Goal: Transaction & Acquisition: Purchase product/service

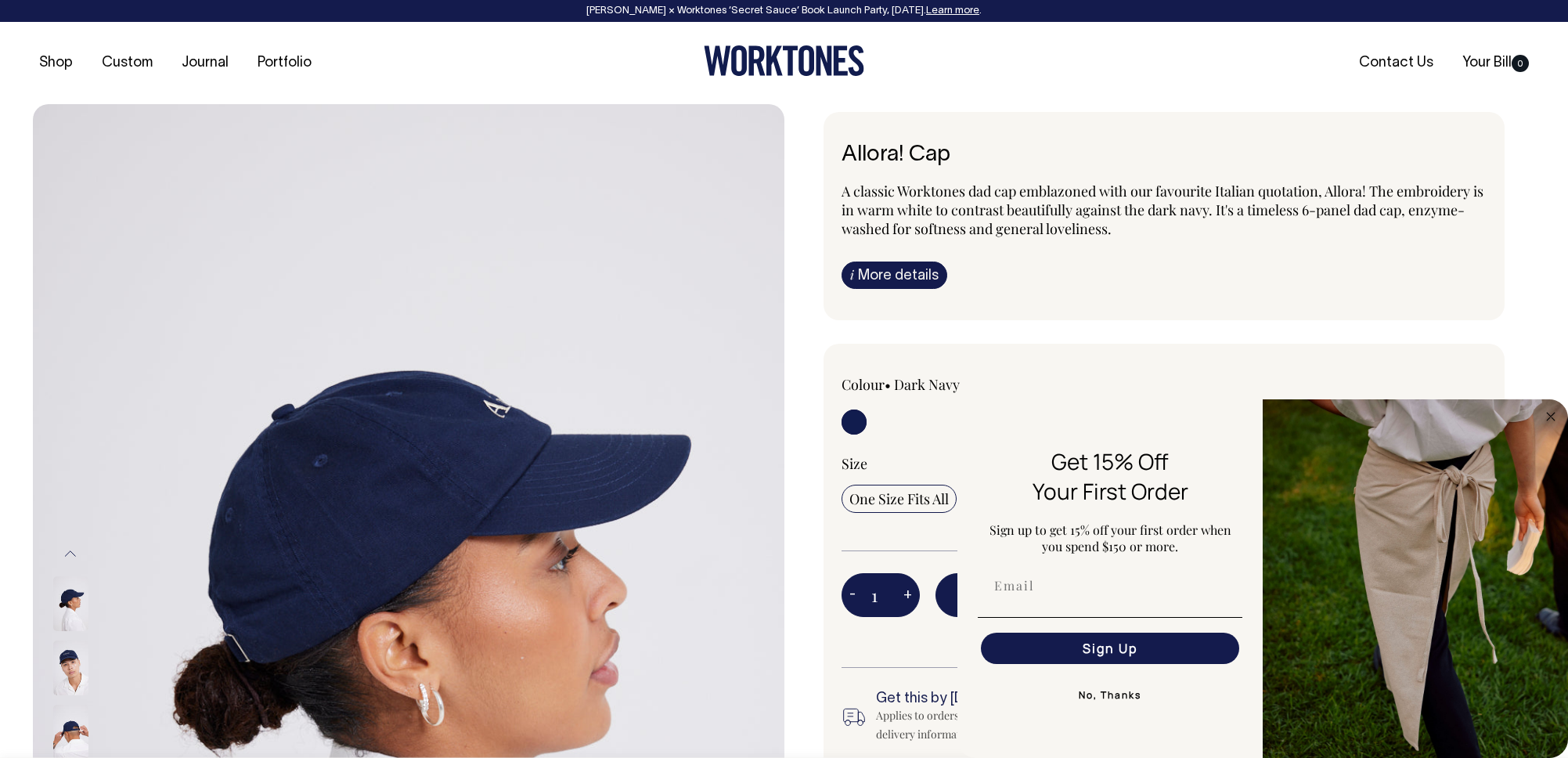
click at [1103, 152] on h6 "Allora! Cap" at bounding box center [1165, 156] width 646 height 25
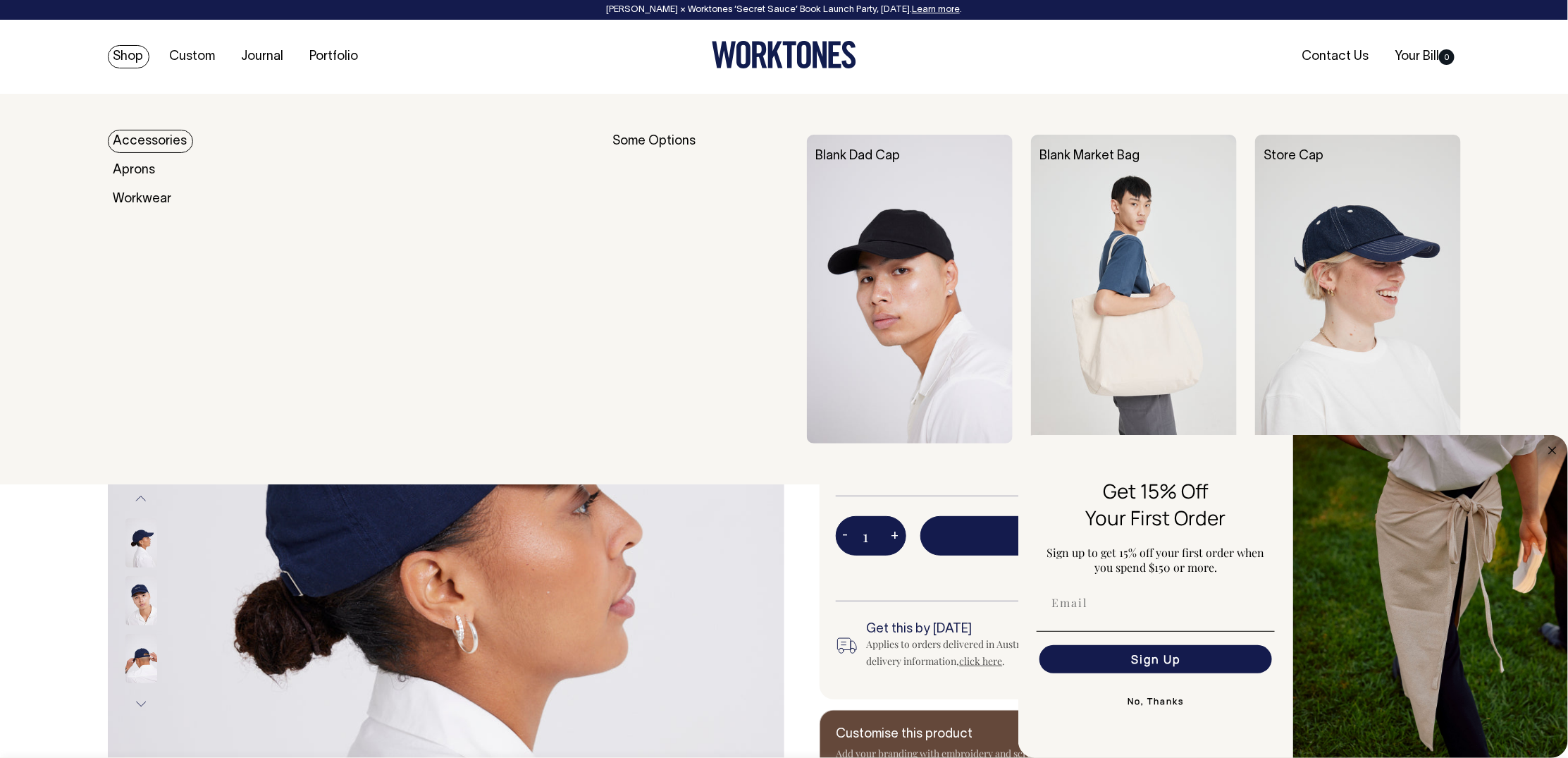
click at [129, 47] on link "Shop" at bounding box center [128, 57] width 41 height 23
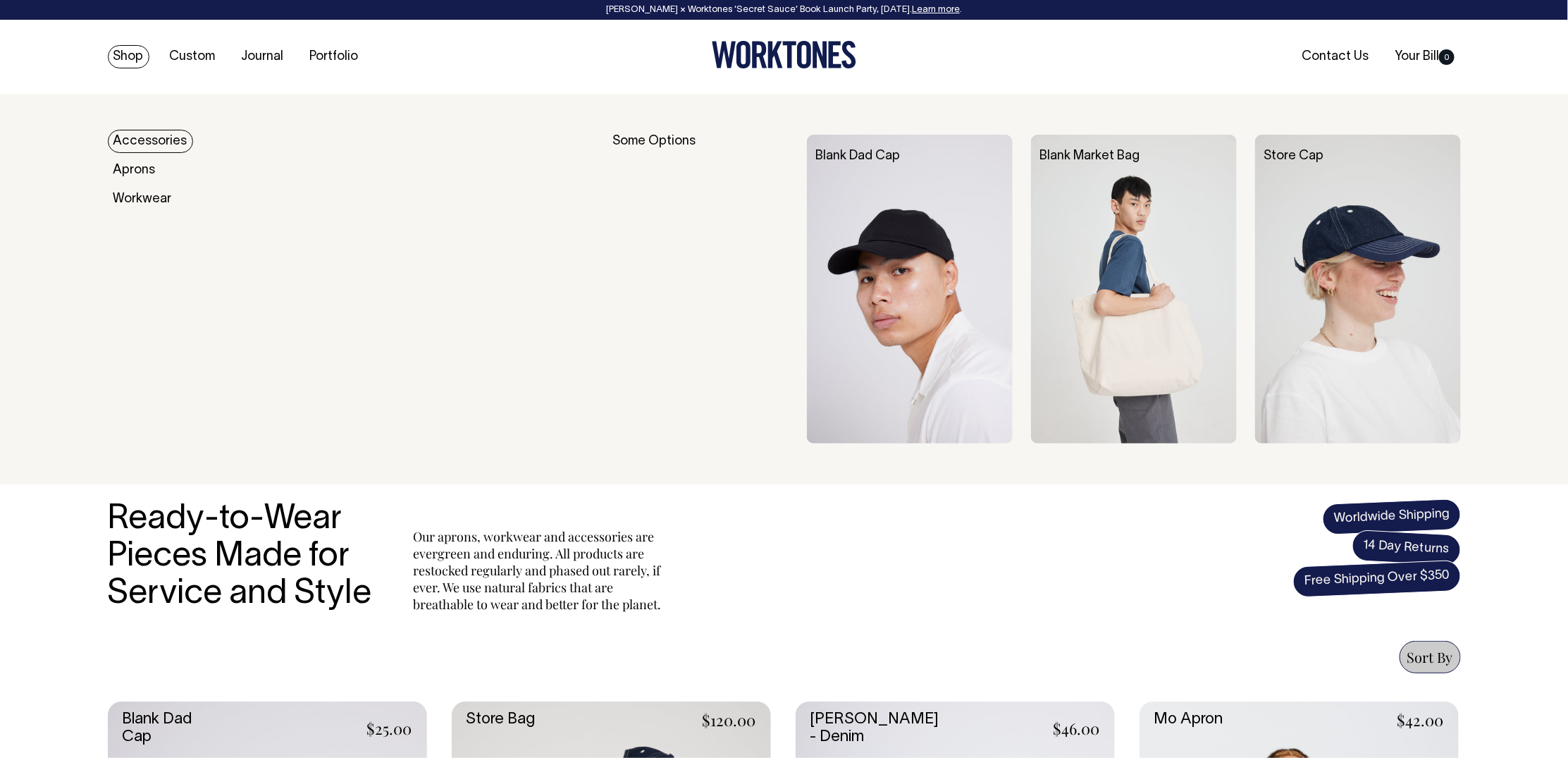
click at [141, 140] on link "Accessories" at bounding box center [151, 142] width 86 height 23
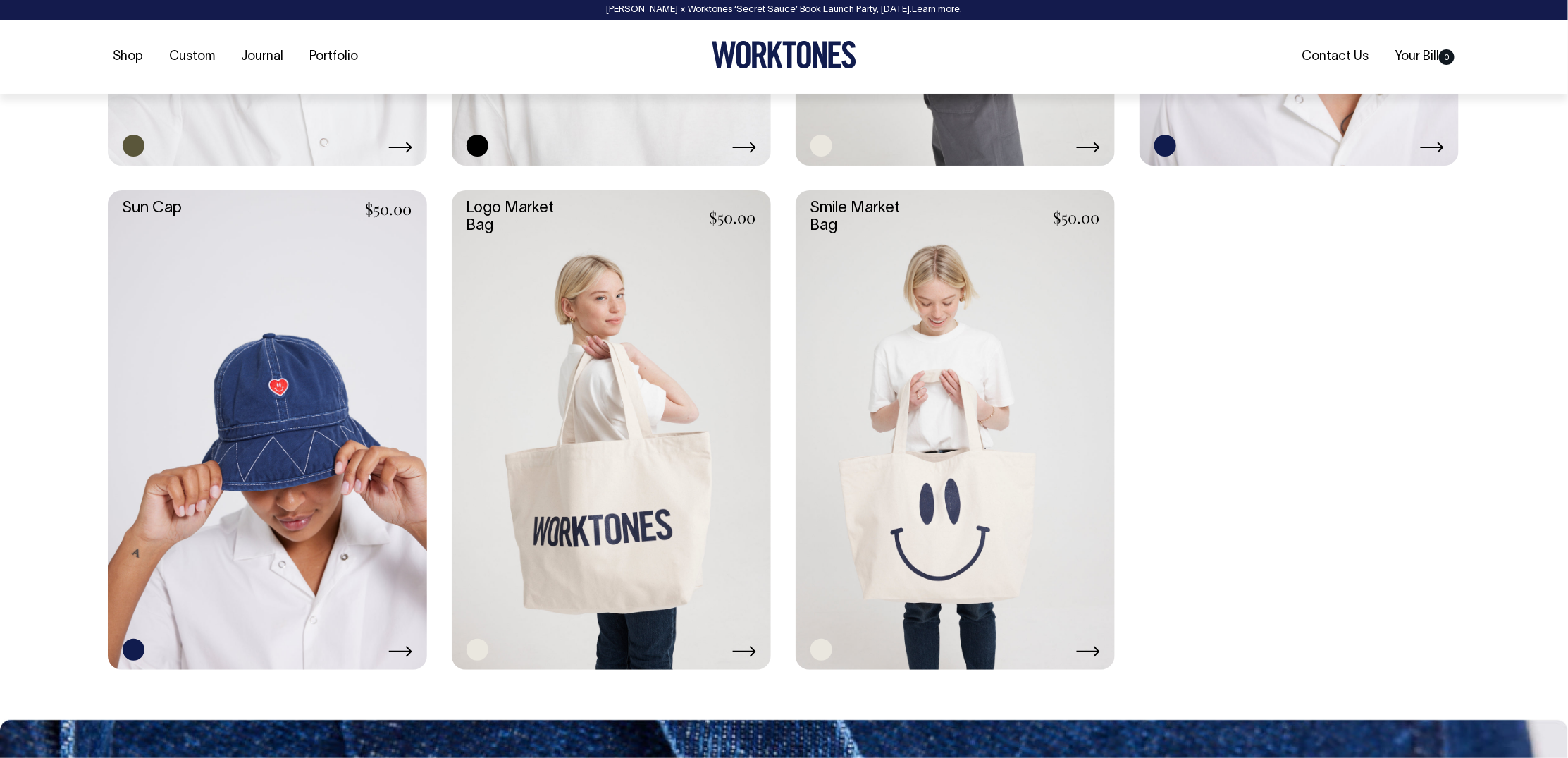
scroll to position [1520, 0]
